Goal: Transaction & Acquisition: Obtain resource

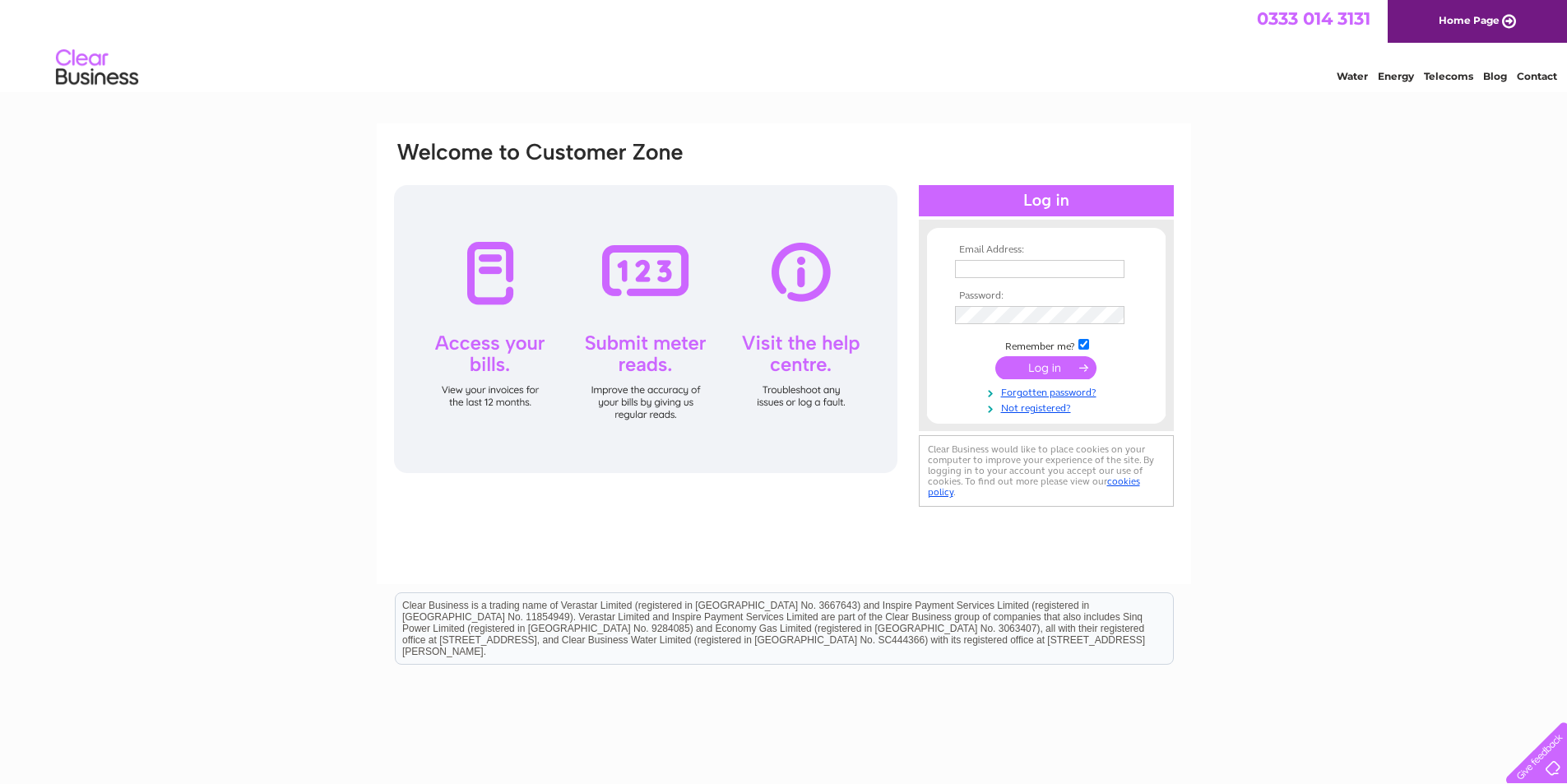
click at [1038, 274] on input "text" at bounding box center [1039, 269] width 169 height 18
paste input "[PERSON_NAME][EMAIL_ADDRESS][PERSON_NAME][DOMAIN_NAME]"
type input "[PERSON_NAME][EMAIL_ADDRESS][PERSON_NAME][DOMAIN_NAME]"
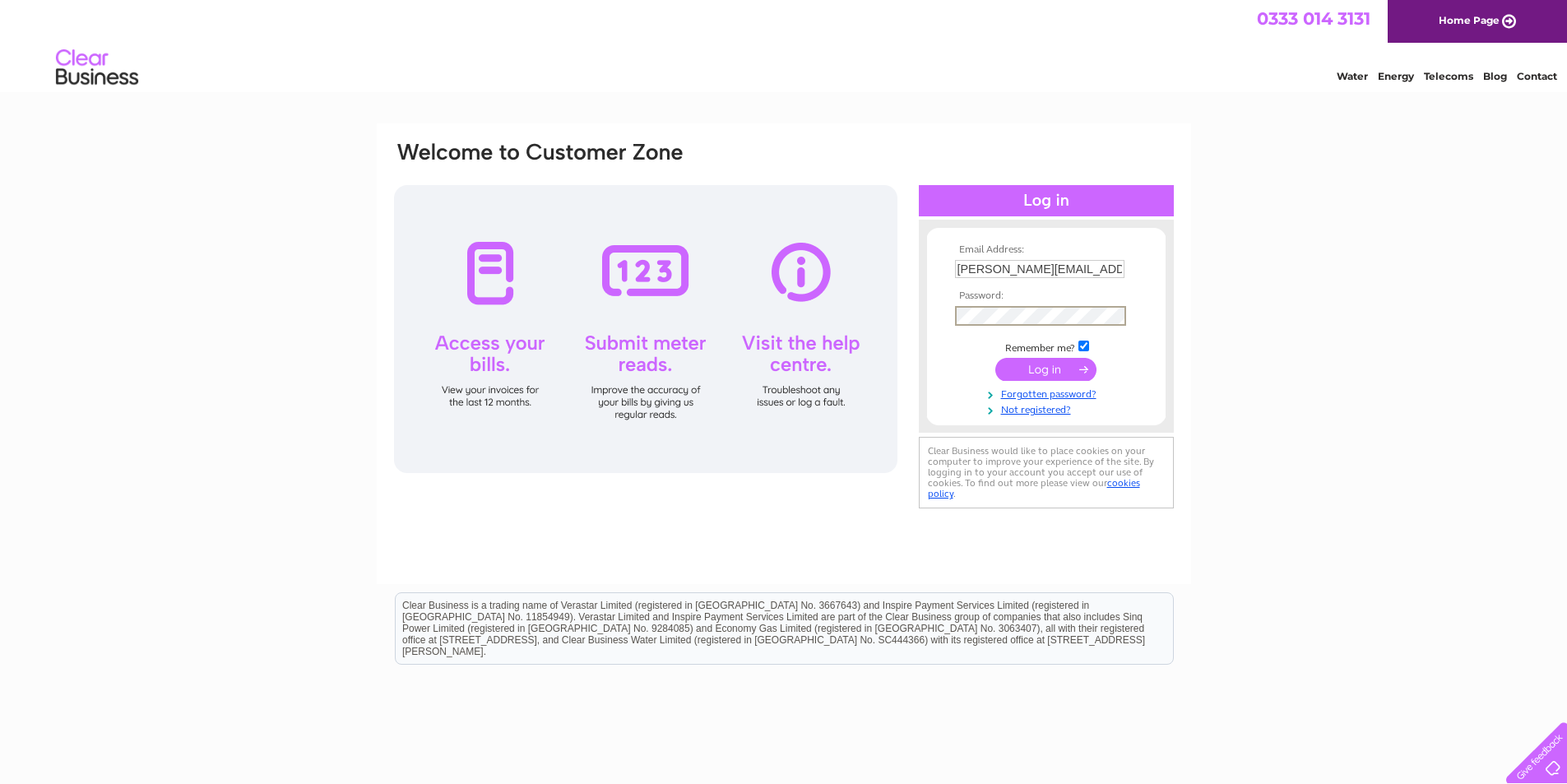
click at [668, 344] on div "Email Address: William.Golder@amnesty.org.uk Password:" at bounding box center [784, 326] width 784 height 373
click at [1058, 368] on input "submit" at bounding box center [1046, 367] width 101 height 23
click at [1026, 366] on input "submit" at bounding box center [1046, 369] width 101 height 23
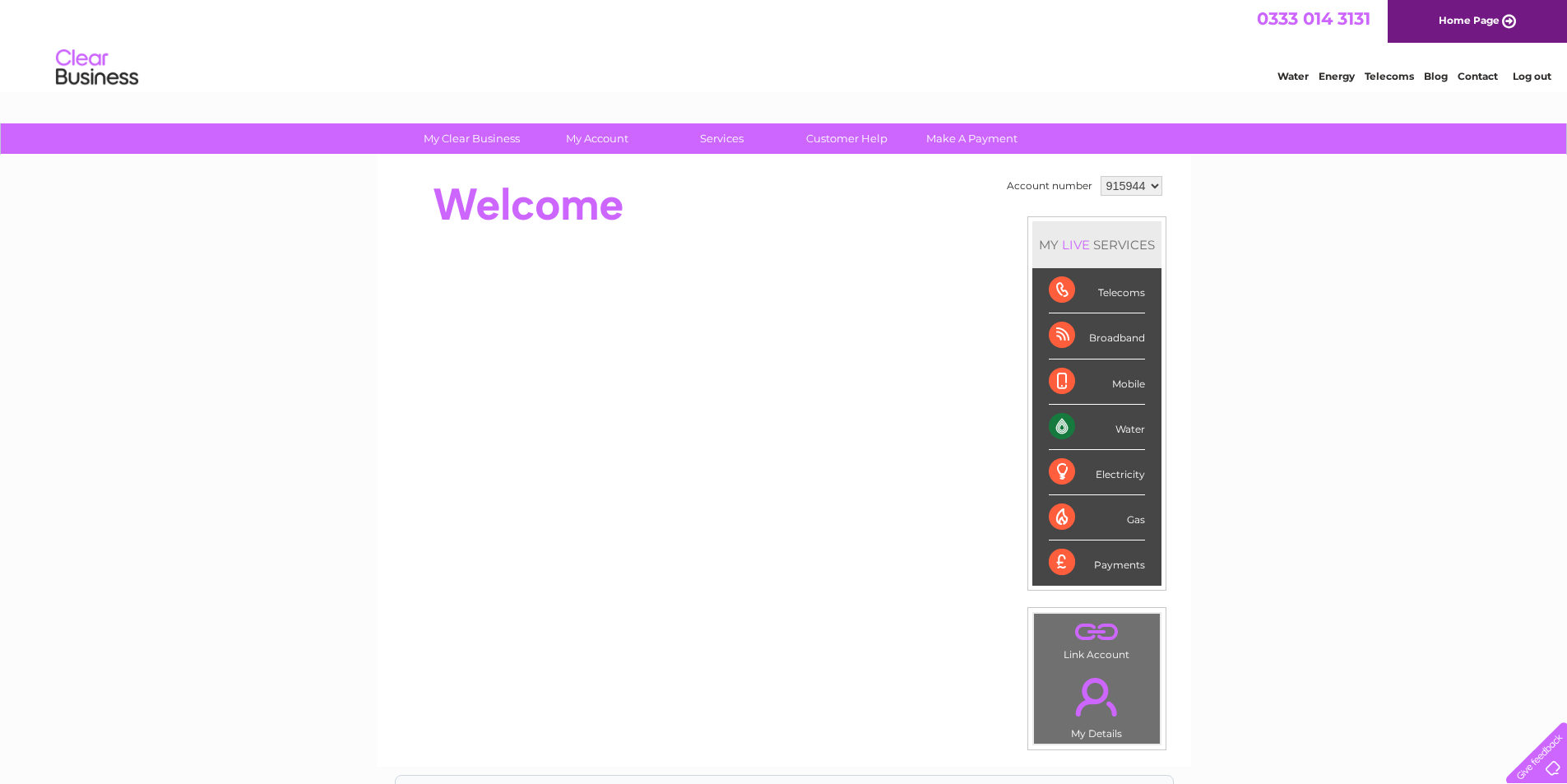
click at [1062, 426] on div "Water" at bounding box center [1097, 427] width 96 height 45
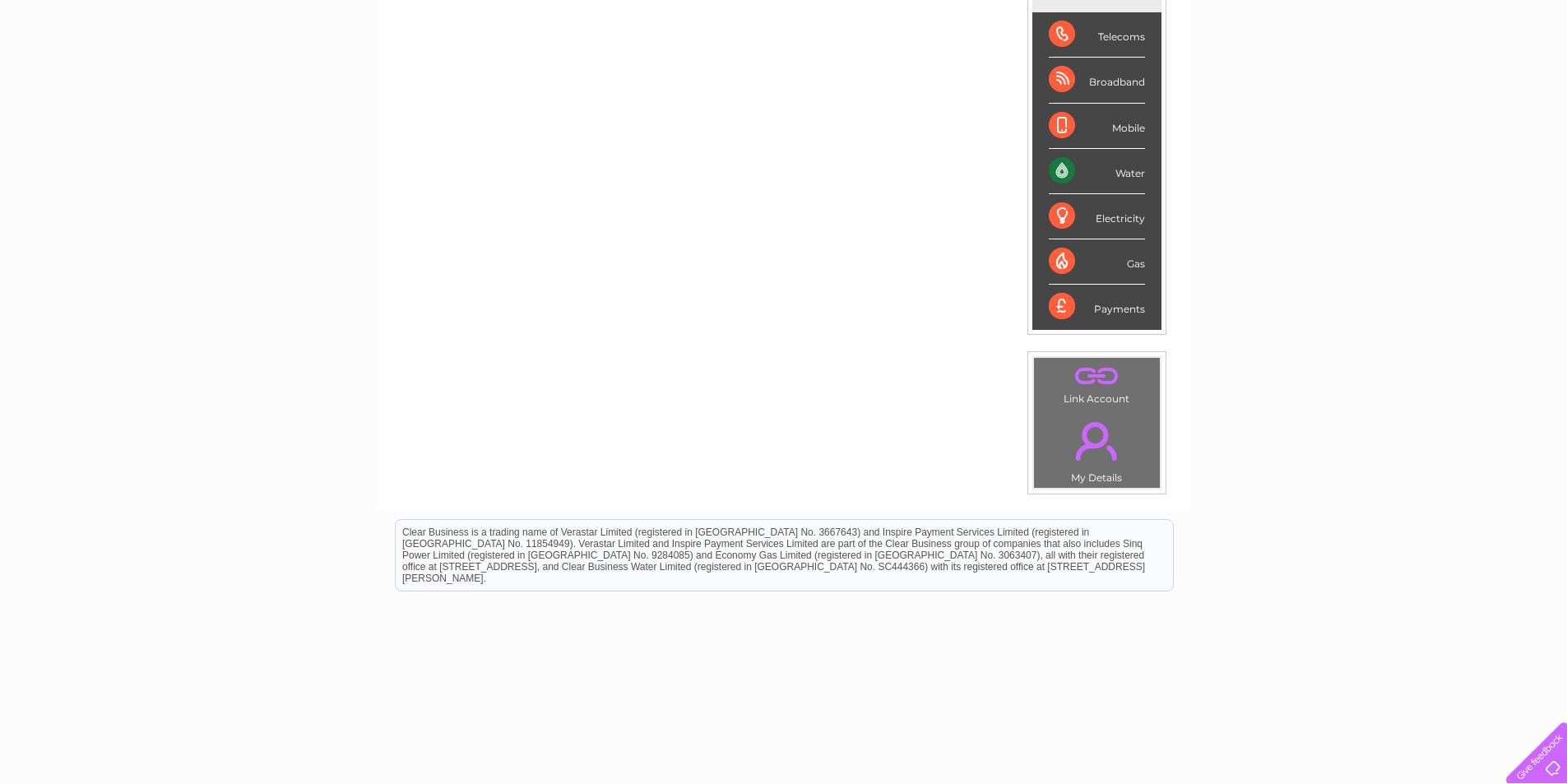
scroll to position [276, 0]
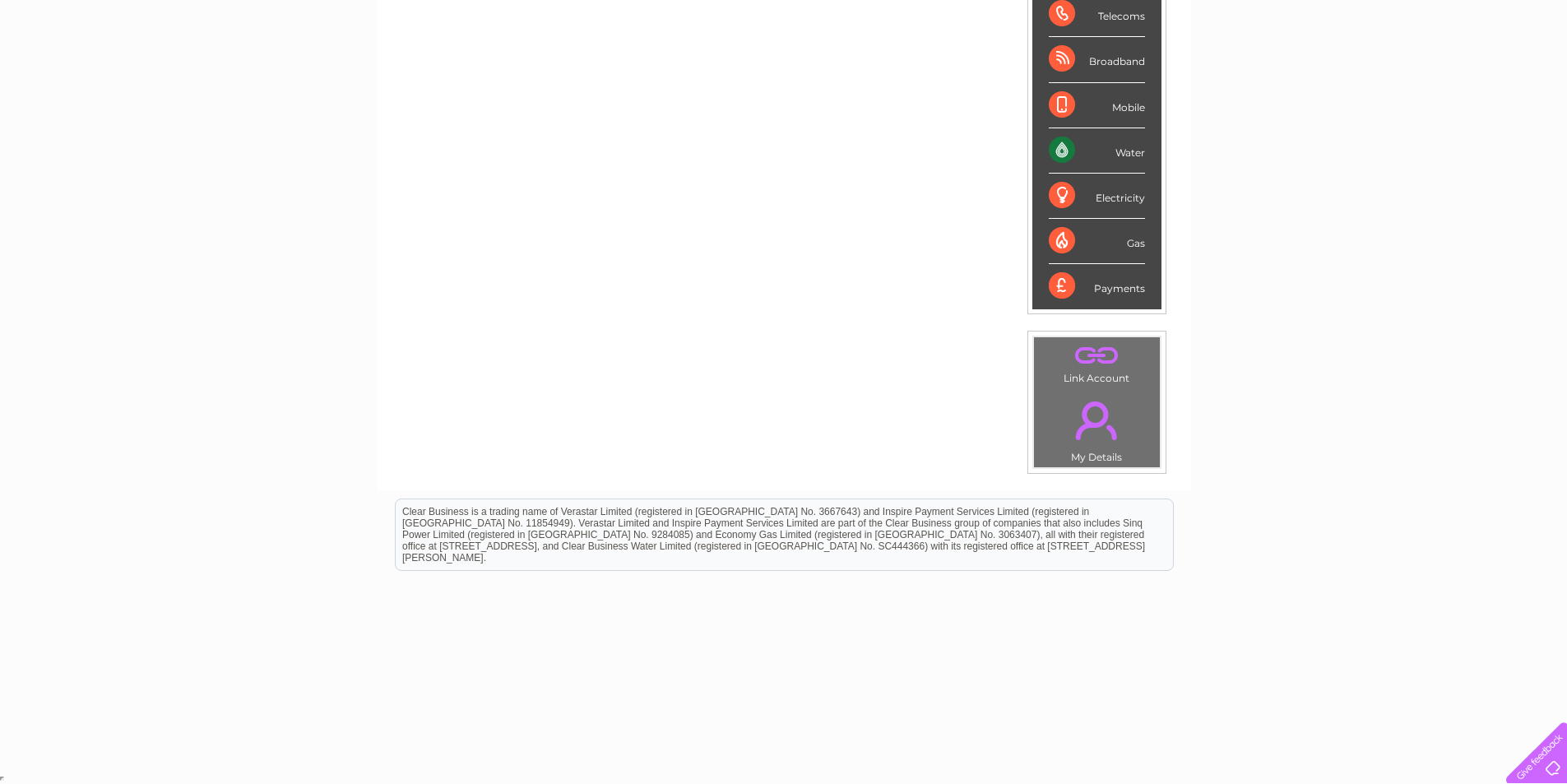
click at [1099, 429] on link "." at bounding box center [1097, 419] width 118 height 58
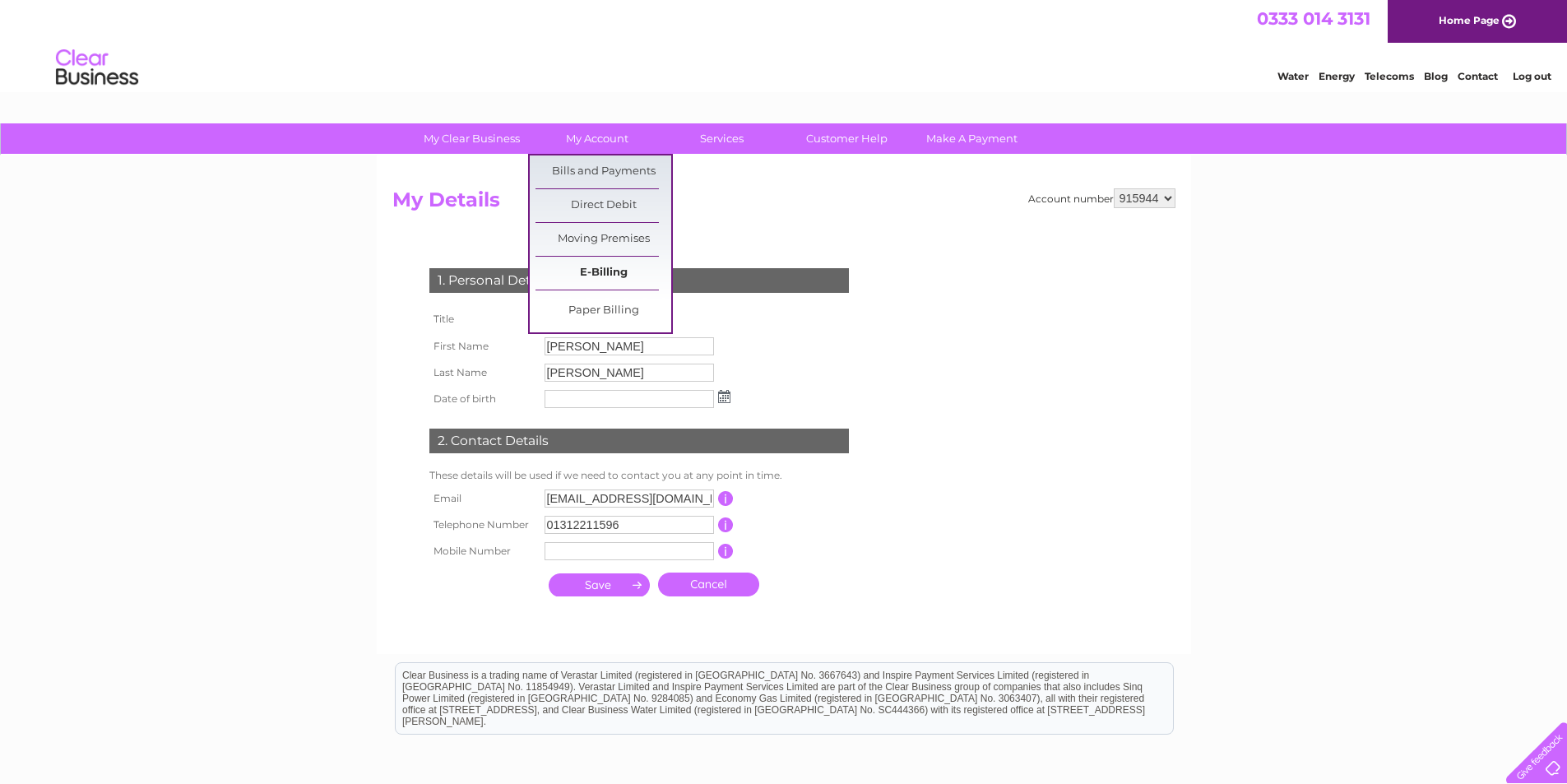
click at [604, 269] on link "E-Billing" at bounding box center [603, 273] width 135 height 33
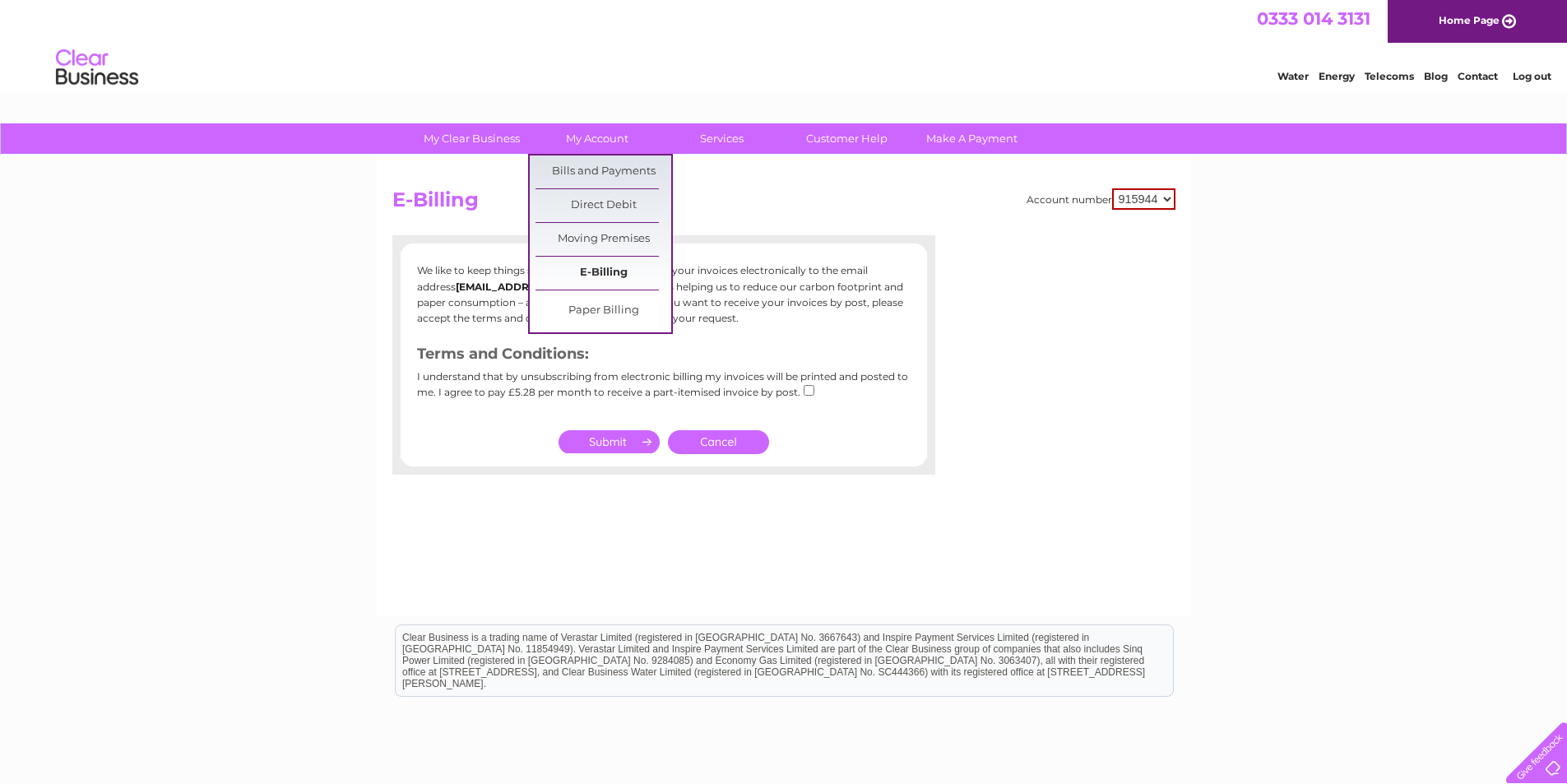
click at [621, 273] on link "E-Billing" at bounding box center [603, 273] width 135 height 33
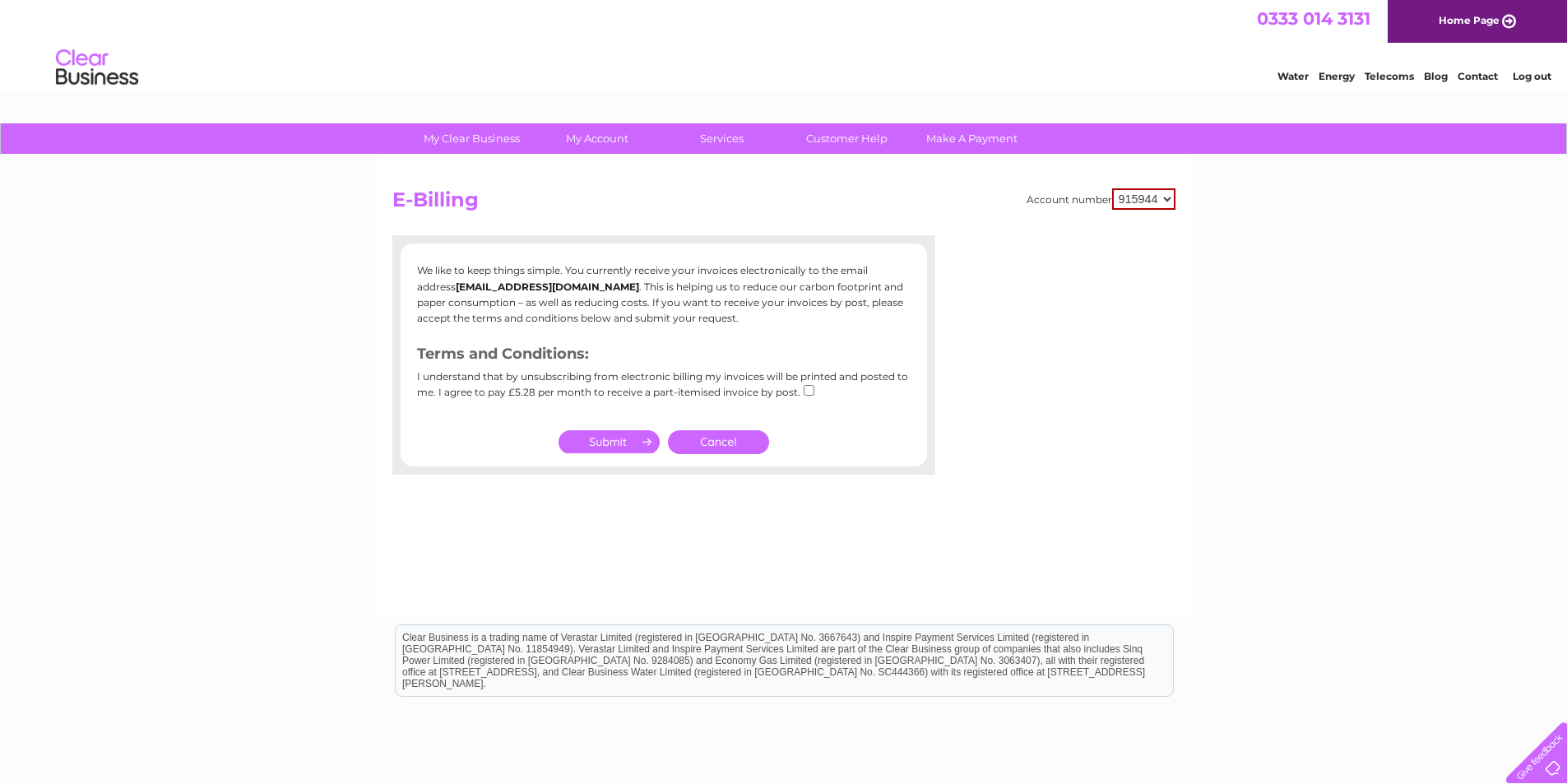
click at [716, 198] on h2 "E-Billing" at bounding box center [784, 204] width 784 height 31
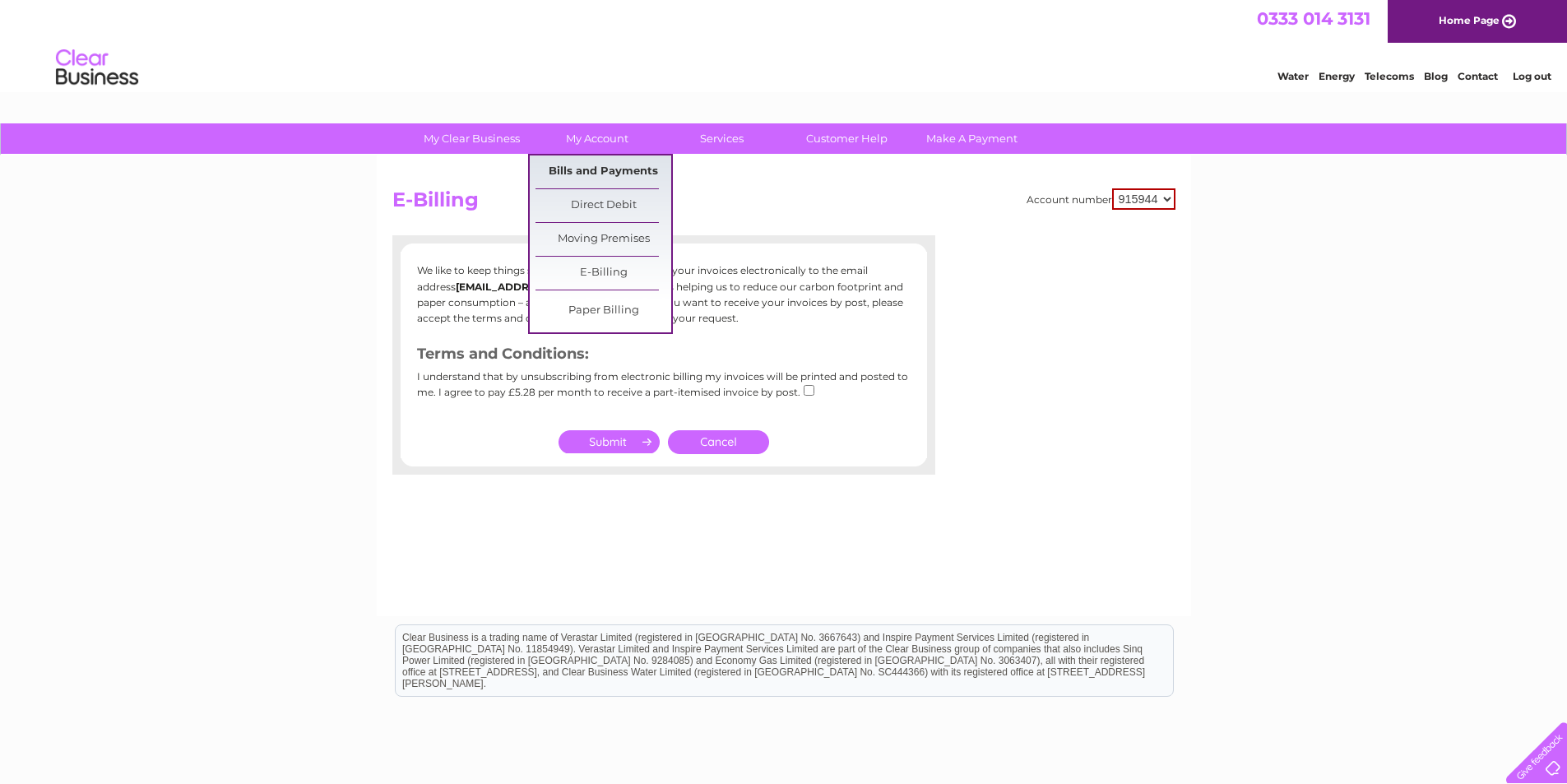
click at [564, 166] on link "Bills and Payments" at bounding box center [603, 172] width 135 height 33
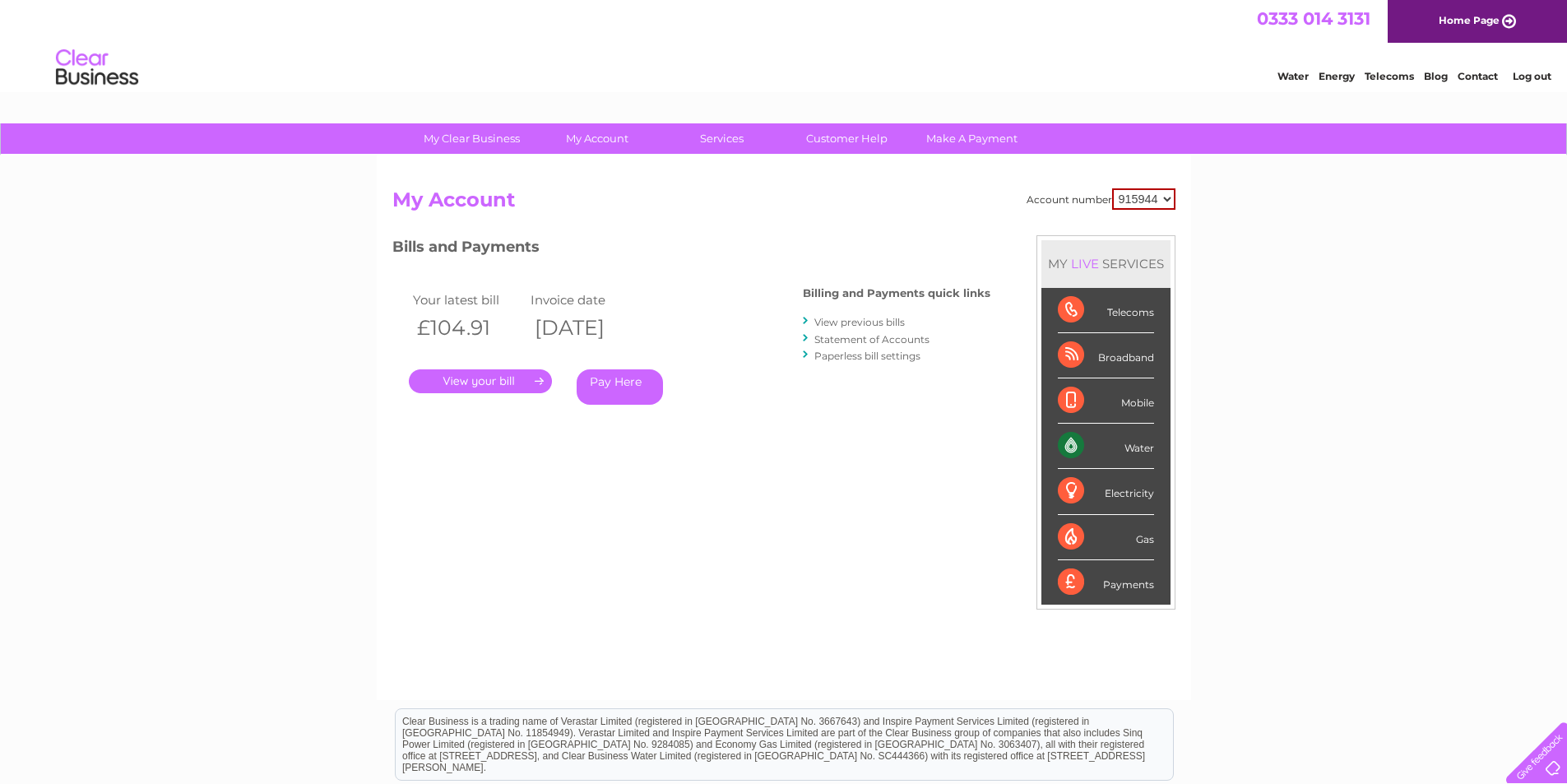
click at [536, 377] on link "." at bounding box center [481, 380] width 143 height 24
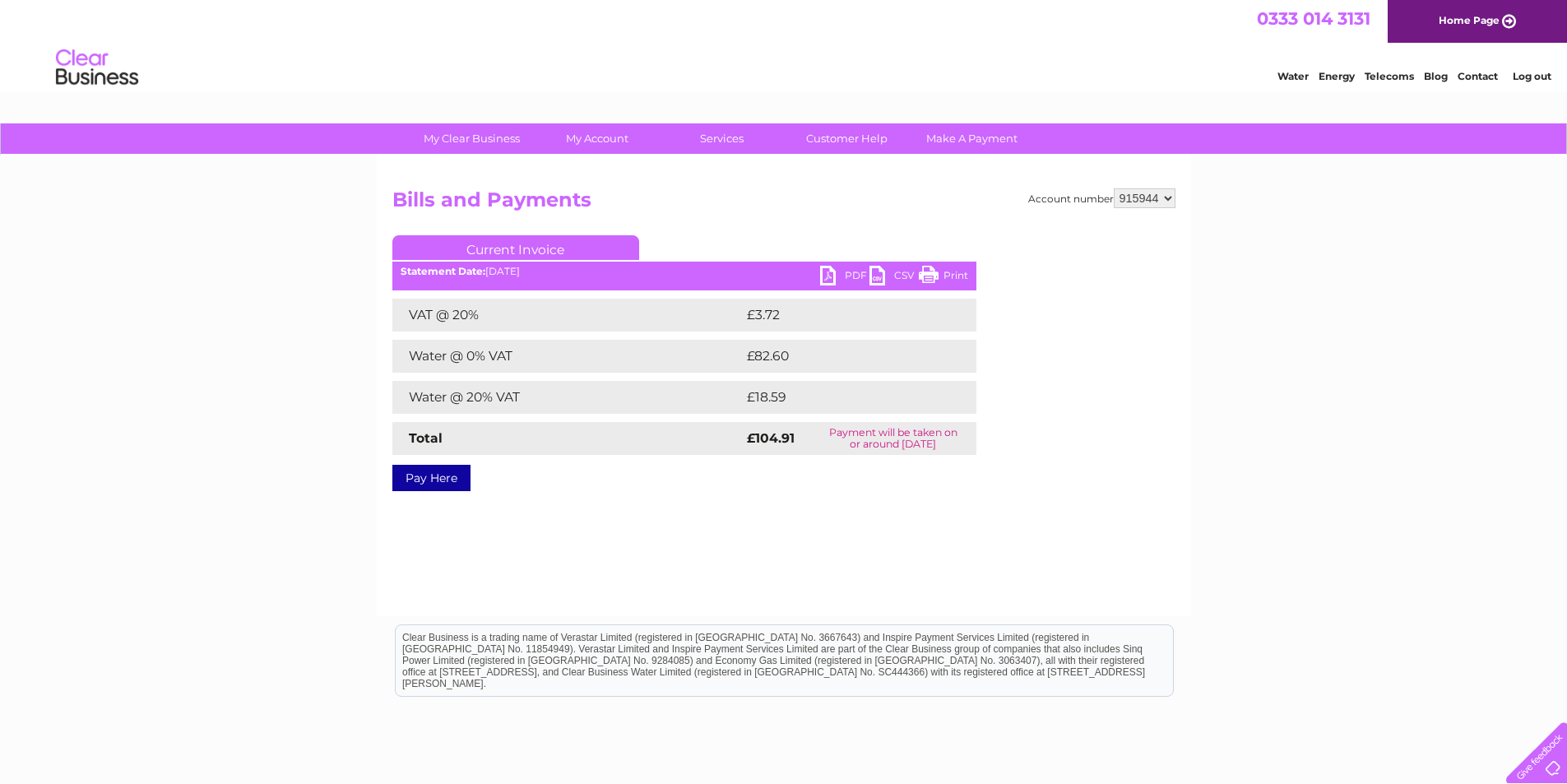
click at [854, 272] on link "PDF" at bounding box center [845, 277] width 50 height 24
click at [825, 273] on link "PDF" at bounding box center [845, 277] width 50 height 24
